Goal: Task Accomplishment & Management: Complete application form

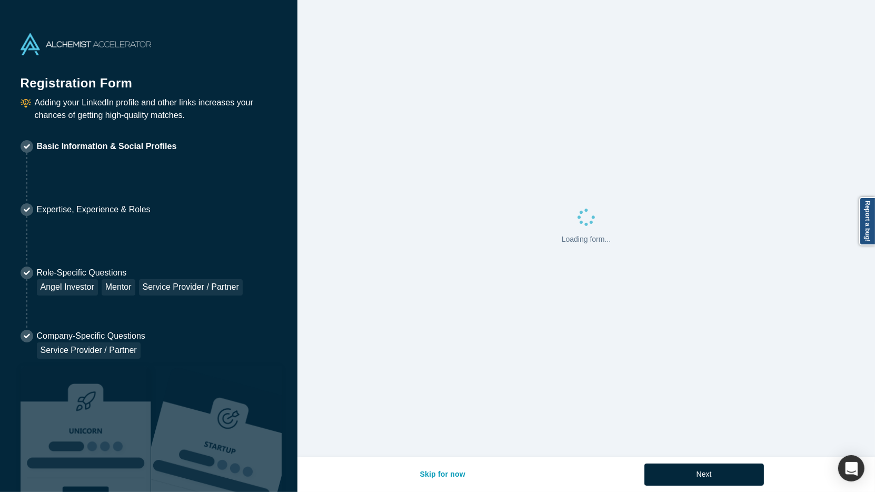
select select "US"
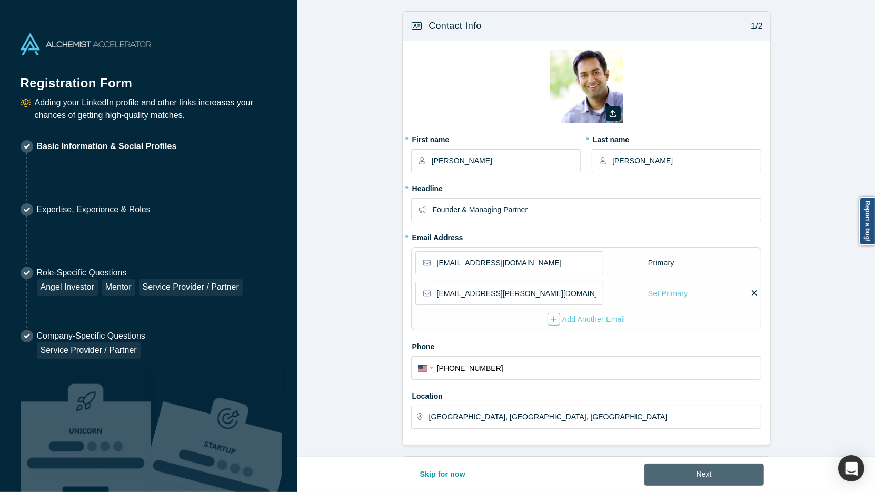
click at [693, 472] on button "Next" at bounding box center [705, 475] width 120 height 22
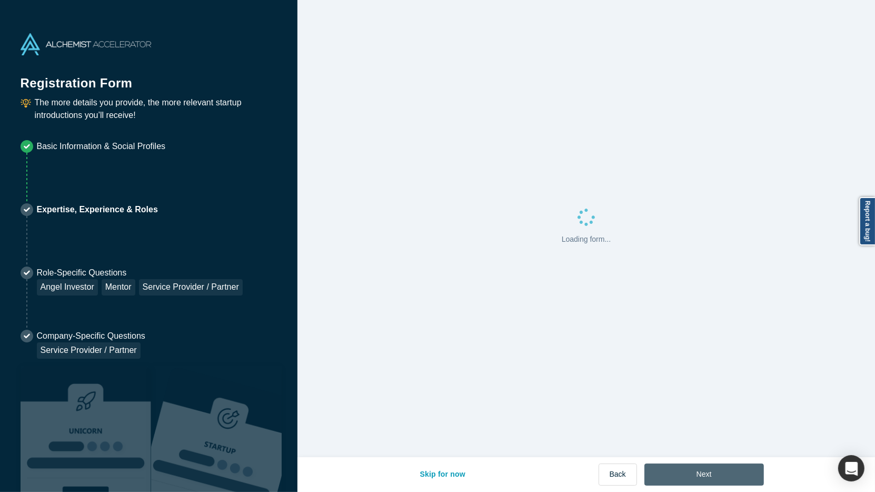
click at [693, 472] on button "Next" at bounding box center [705, 475] width 120 height 22
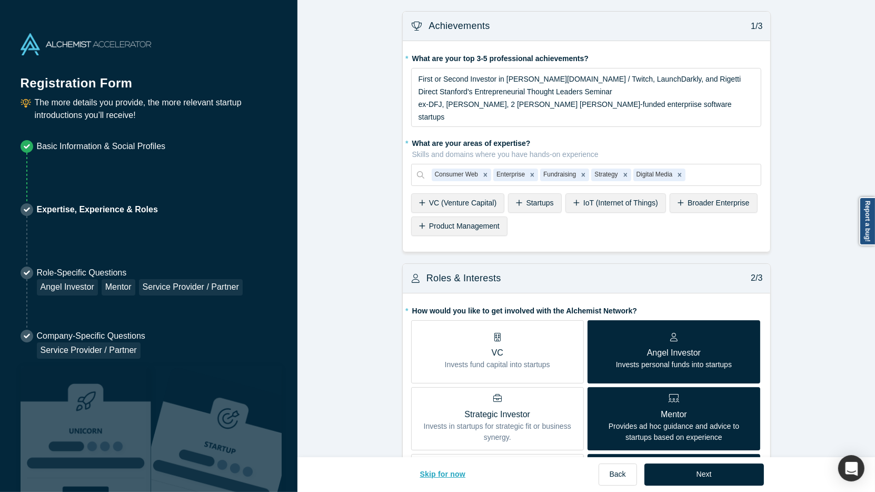
click at [445, 478] on button "Skip for now" at bounding box center [443, 475] width 68 height 22
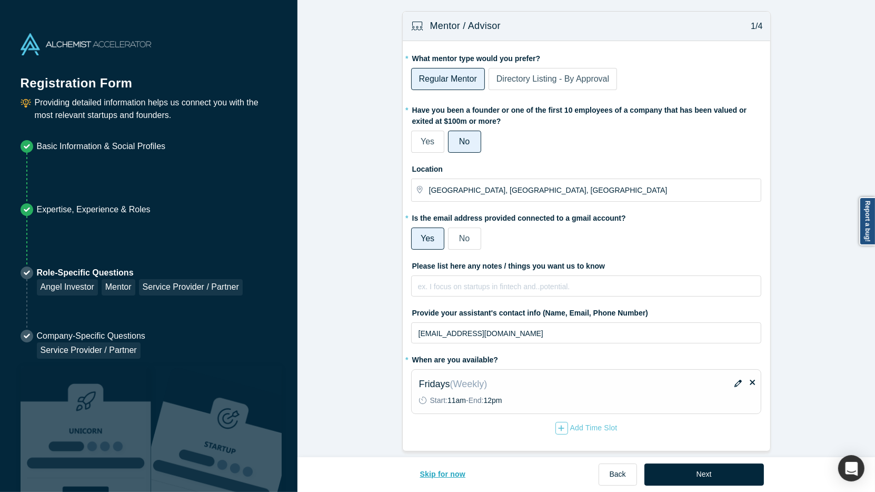
click at [445, 477] on button "Skip for now" at bounding box center [443, 475] width 68 height 22
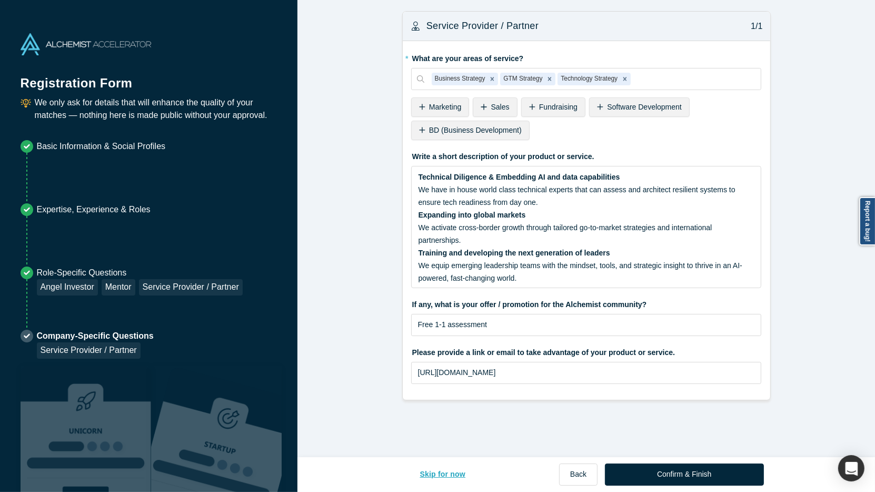
click at [445, 476] on button "Skip for now" at bounding box center [443, 475] width 68 height 22
click at [445, 475] on button "Skip for now" at bounding box center [443, 475] width 68 height 22
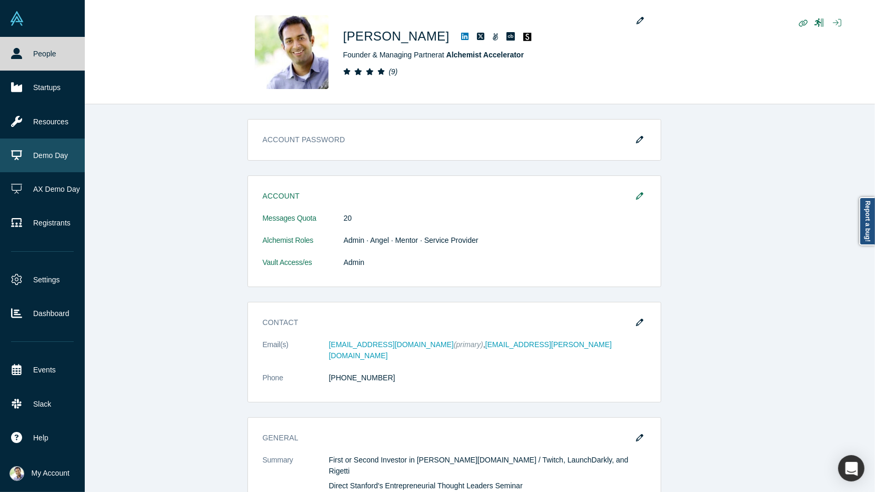
click at [36, 152] on link "Demo Day" at bounding box center [42, 156] width 85 height 34
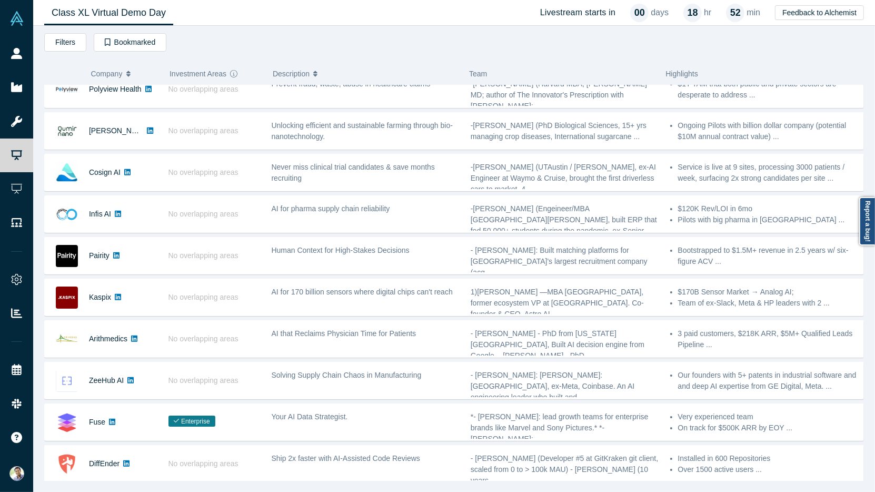
scroll to position [275, 0]
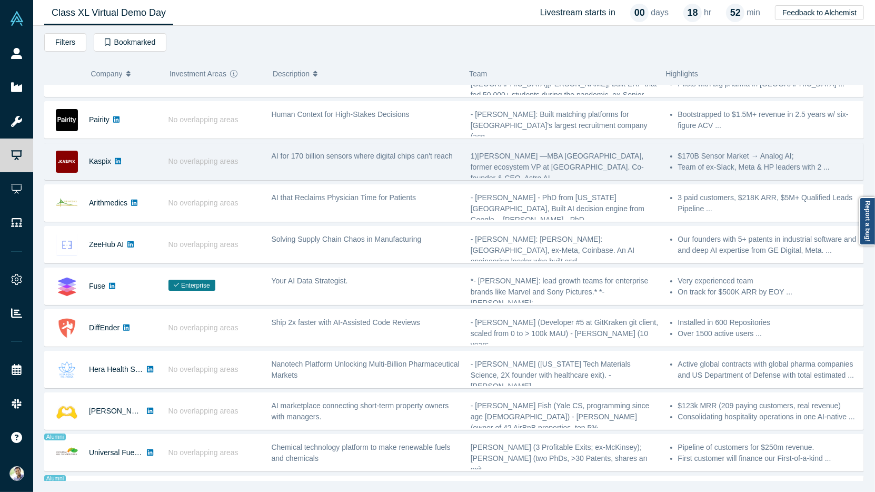
click at [128, 162] on div "Kaspix" at bounding box center [101, 161] width 113 height 36
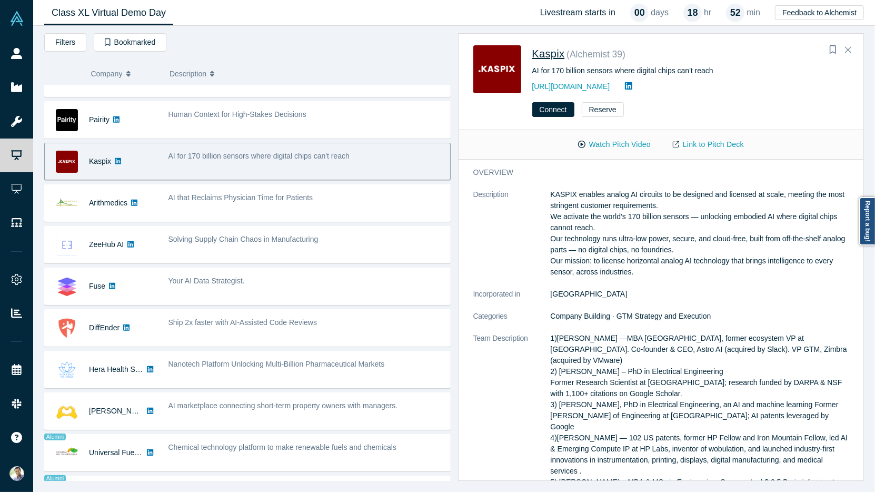
click at [544, 55] on span "Kaspix" at bounding box center [549, 54] width 33 height 12
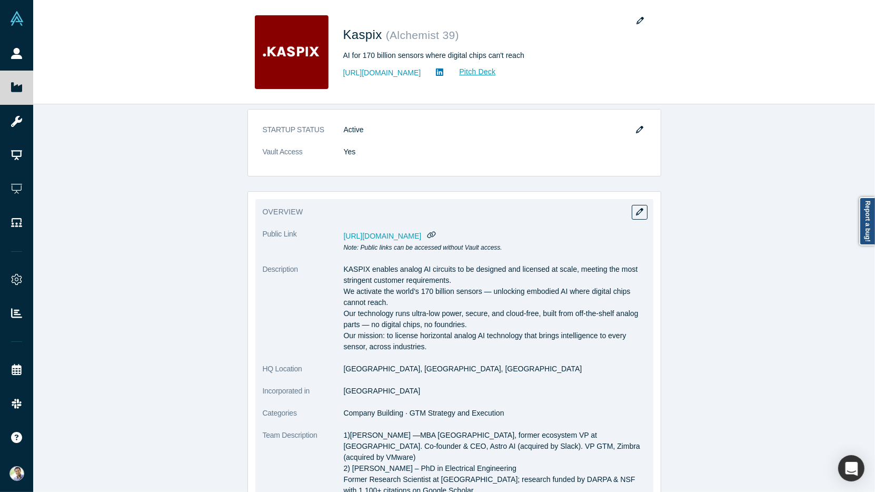
scroll to position [6, 0]
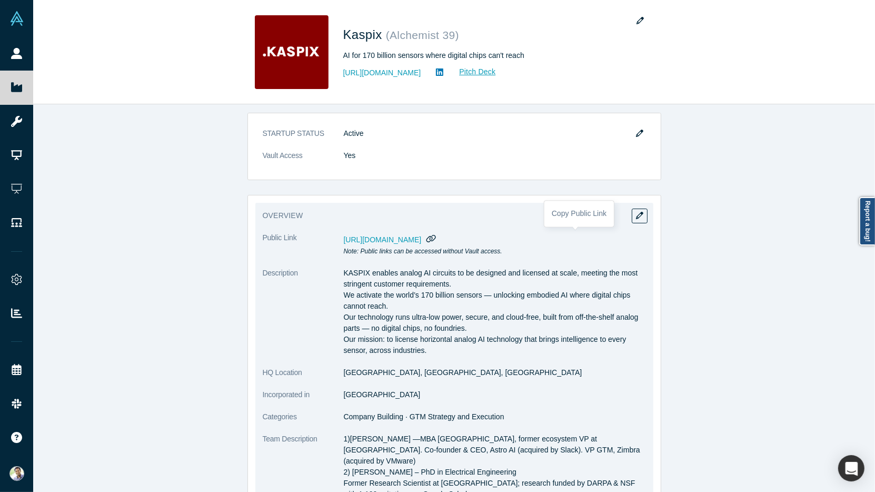
click at [436, 238] on icon "button" at bounding box center [431, 238] width 9 height 7
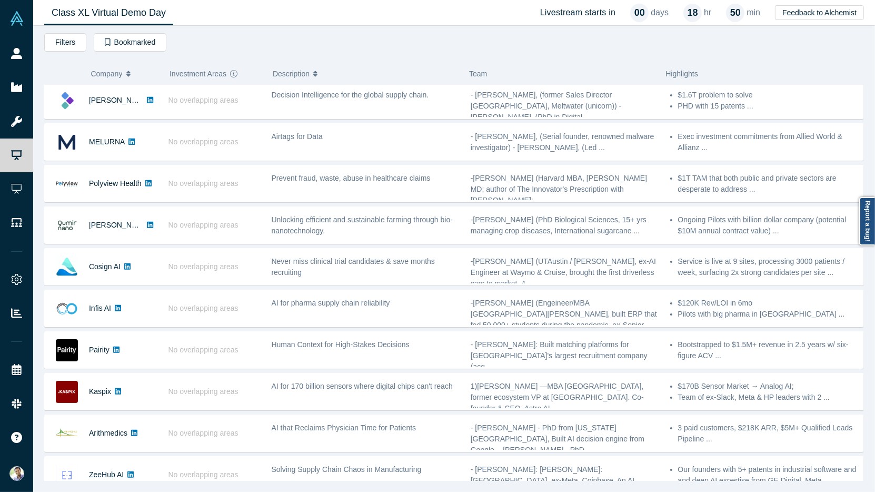
scroll to position [82, 0]
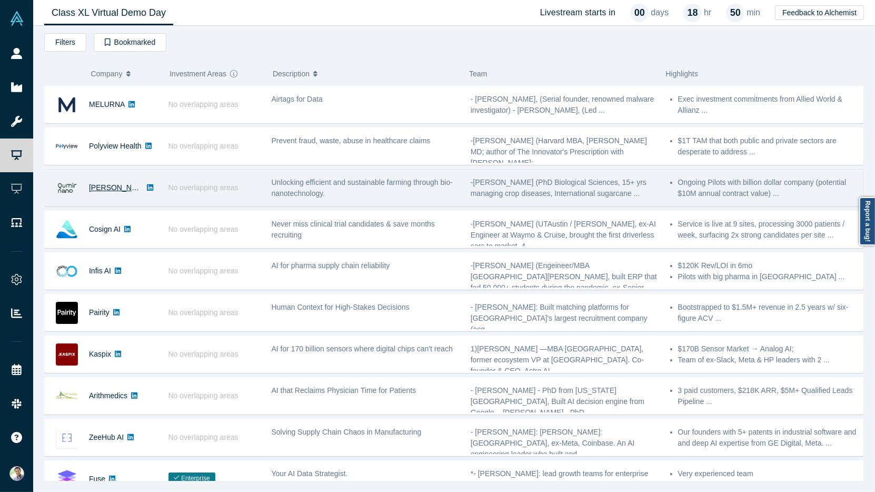
click at [113, 185] on link "[PERSON_NAME]" at bounding box center [119, 187] width 61 height 8
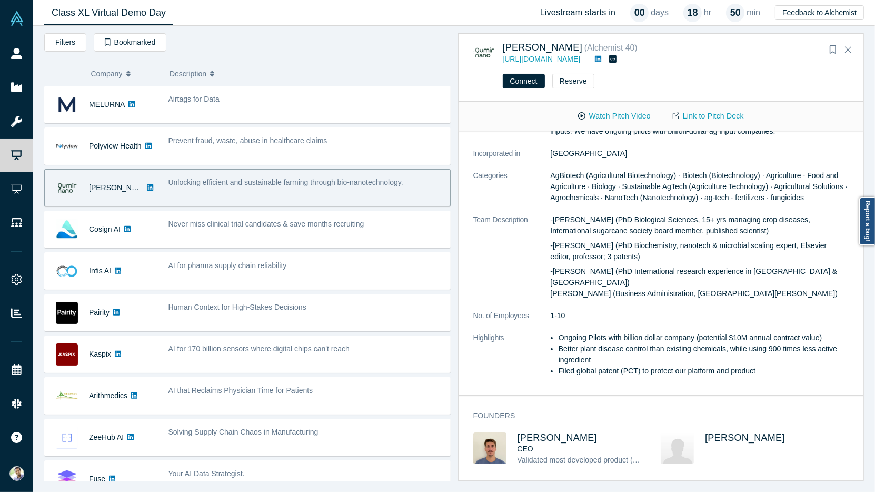
scroll to position [0, 0]
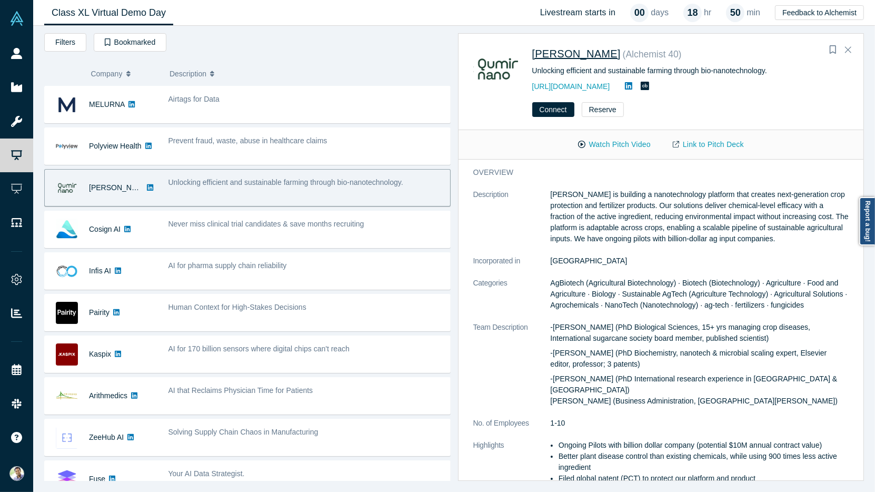
click at [559, 55] on span "[PERSON_NAME]" at bounding box center [577, 54] width 88 height 12
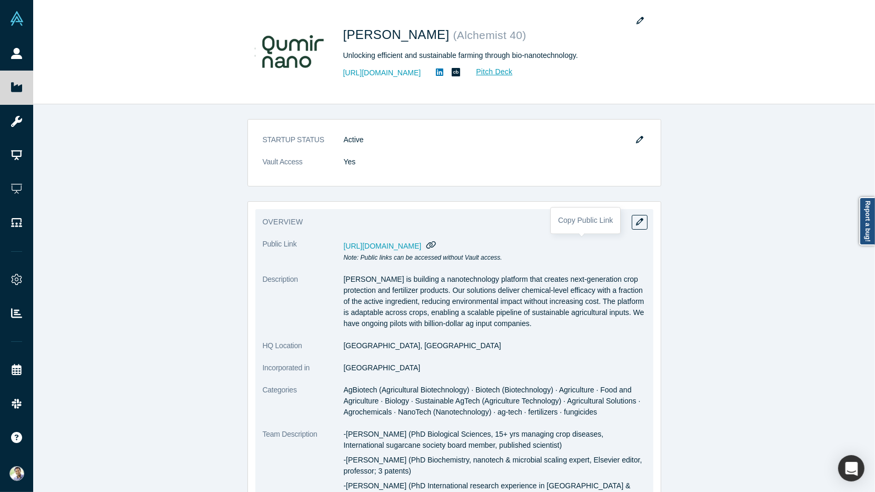
click at [436, 245] on icon "button" at bounding box center [431, 244] width 9 height 7
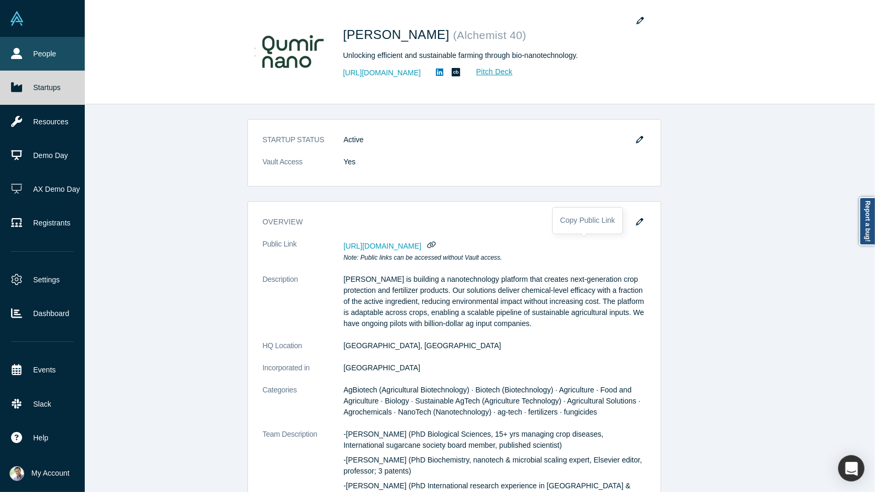
click at [31, 60] on link "People" at bounding box center [42, 54] width 85 height 34
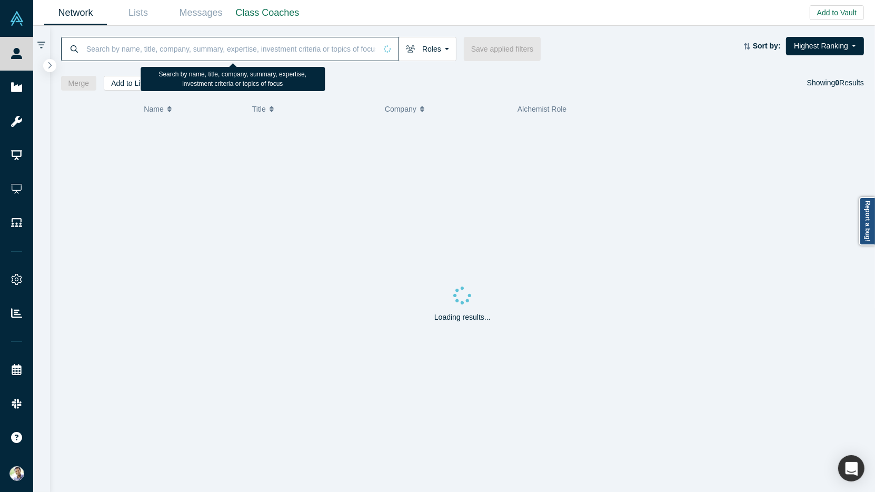
click at [139, 50] on input at bounding box center [230, 48] width 291 height 25
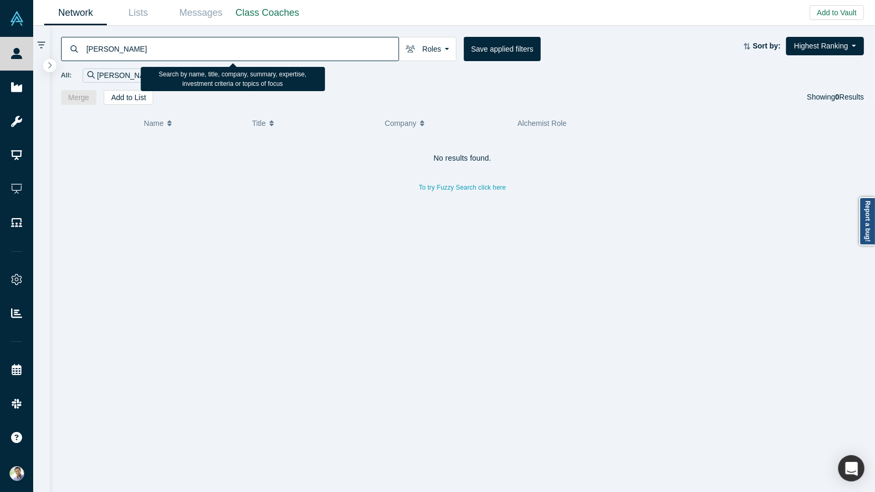
click at [110, 51] on input "[PERSON_NAME]" at bounding box center [241, 48] width 313 height 25
type input "[PERSON_NAME]"
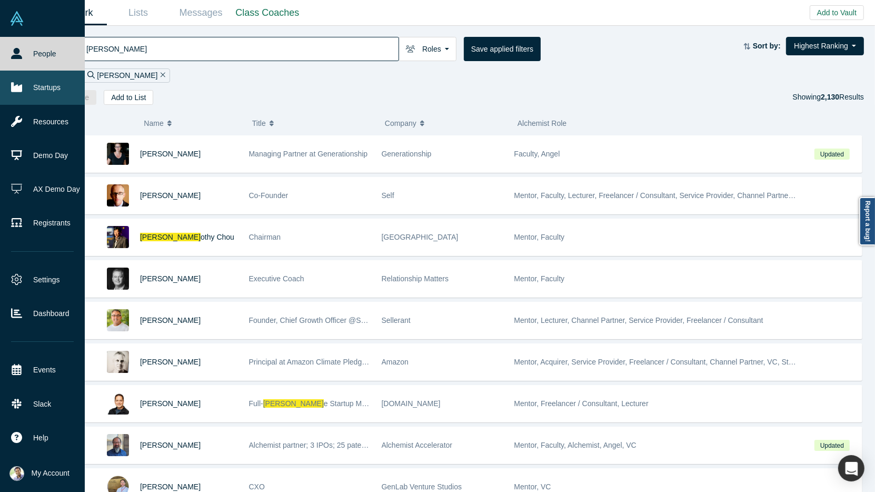
click at [28, 94] on link "Startups" at bounding box center [42, 88] width 85 height 34
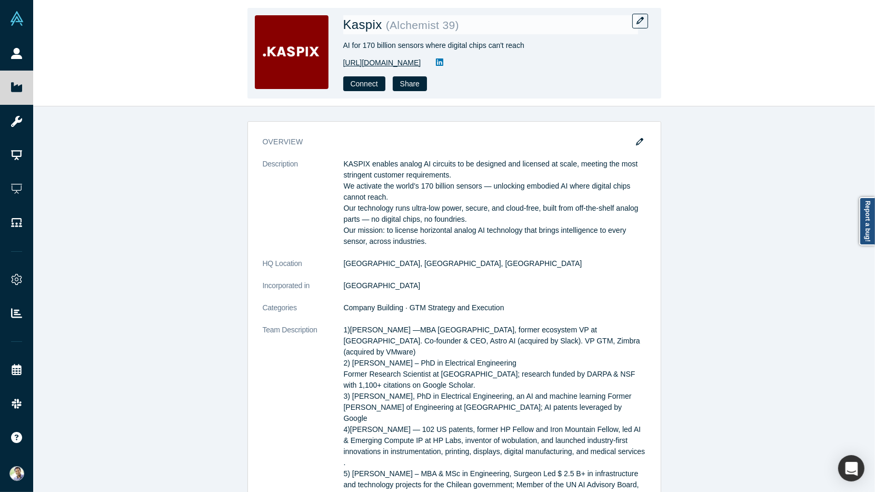
click at [369, 64] on link "[URL][DOMAIN_NAME]" at bounding box center [382, 62] width 78 height 11
